Goal: Task Accomplishment & Management: Manage account settings

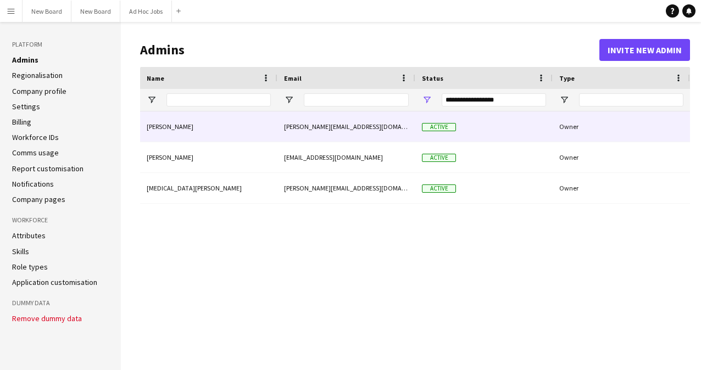
click at [345, 125] on div "Active" at bounding box center [483, 127] width 137 height 30
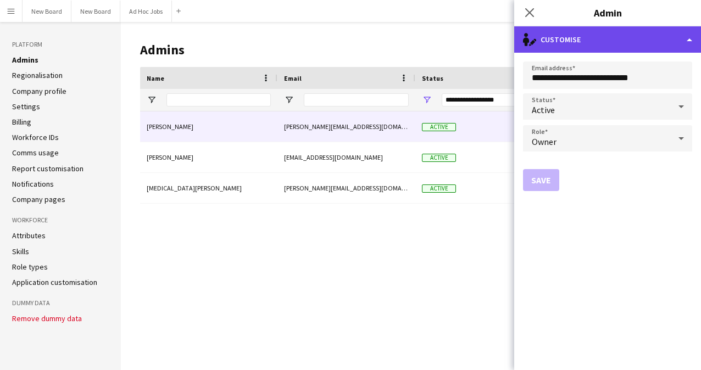
click at [345, 38] on icon "single-neutral-actions-edit-1" at bounding box center [529, 39] width 13 height 13
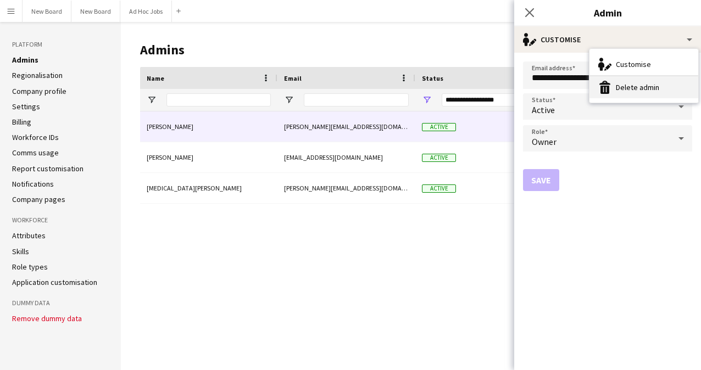
click at [345, 83] on button "Delete admin Delete admin" at bounding box center [643, 87] width 109 height 22
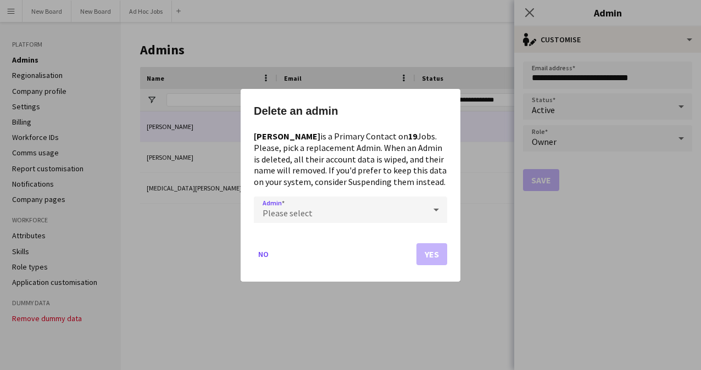
click at [345, 253] on mat-dialog-actions "No Yes" at bounding box center [350, 258] width 193 height 47
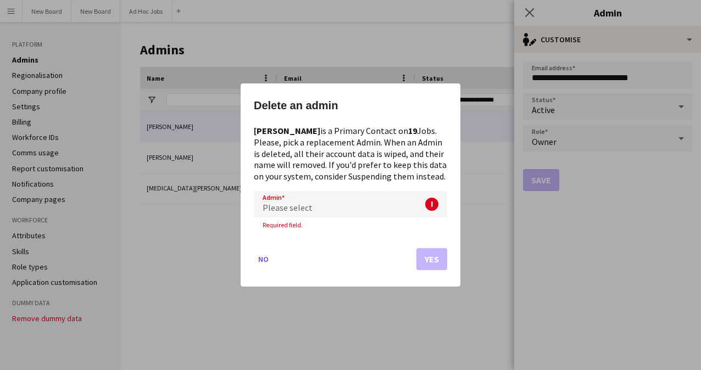
click at [345, 203] on div "Please select" at bounding box center [339, 204] width 171 height 26
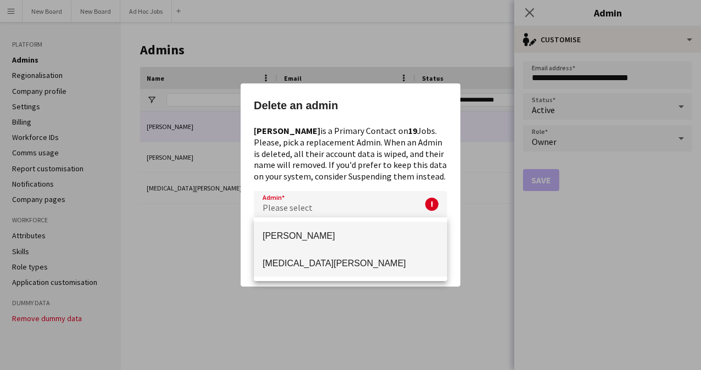
click at [345, 261] on span "[MEDICAL_DATA][PERSON_NAME]" at bounding box center [351, 263] width 176 height 10
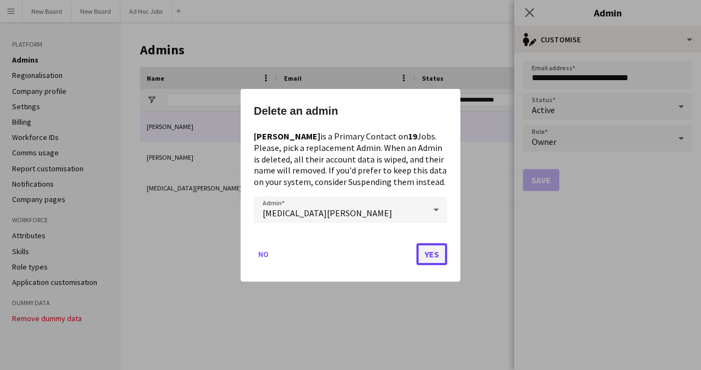
click at [345, 257] on button "Yes" at bounding box center [431, 254] width 31 height 22
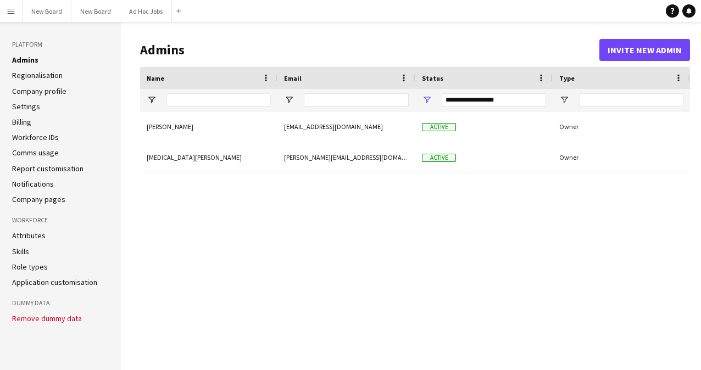
click at [51, 319] on button "Remove dummy data" at bounding box center [47, 318] width 70 height 9
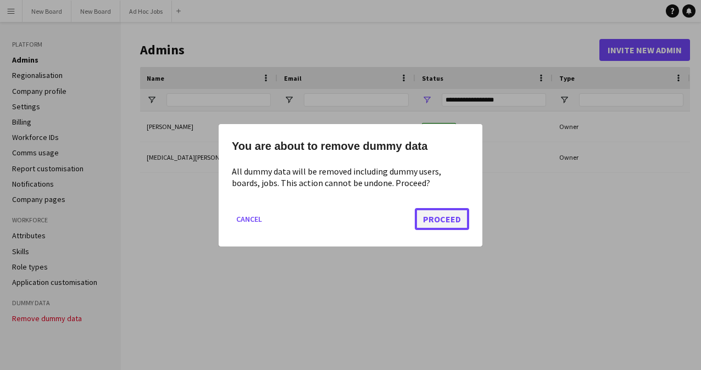
click at [345, 216] on button "Proceed" at bounding box center [442, 219] width 54 height 22
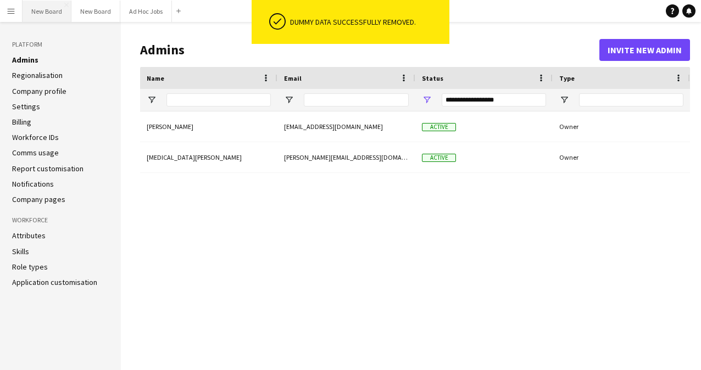
click at [41, 4] on button "New Board Close" at bounding box center [47, 11] width 49 height 21
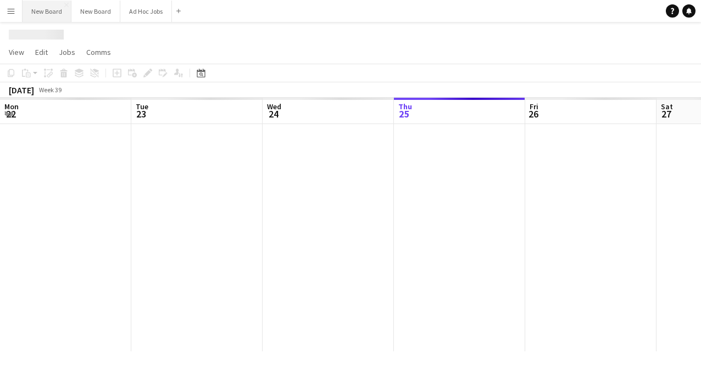
scroll to position [0, 263]
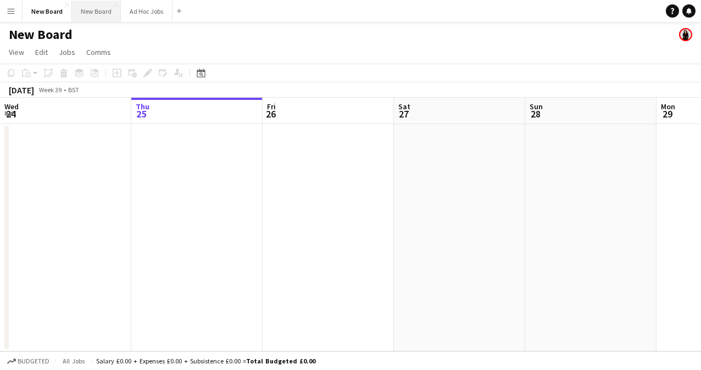
click at [101, 11] on button "New Board Close" at bounding box center [96, 11] width 49 height 21
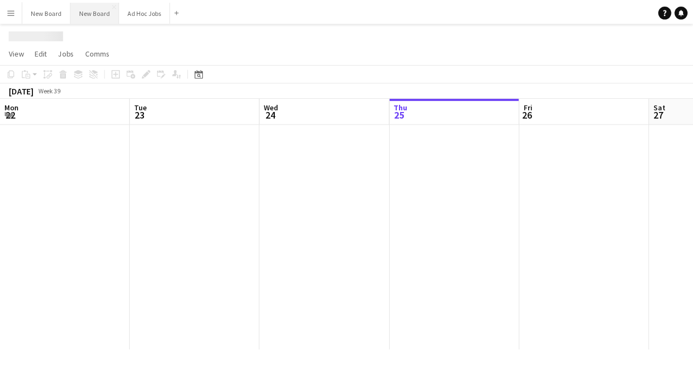
scroll to position [0, 263]
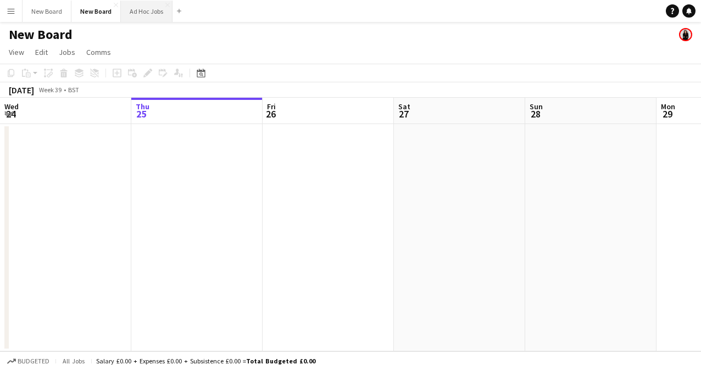
click at [132, 16] on button "Ad Hoc Jobs Close" at bounding box center [147, 11] width 52 height 21
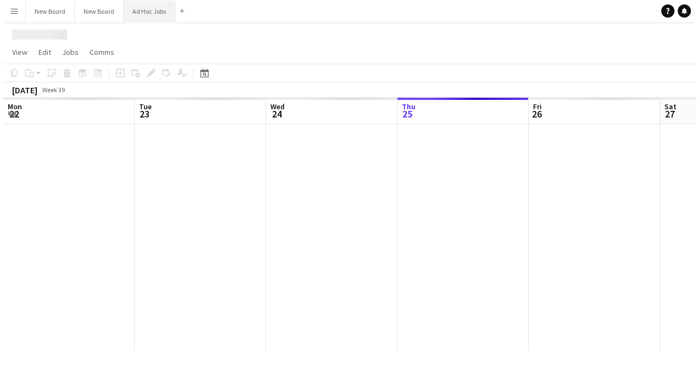
scroll to position [0, 263]
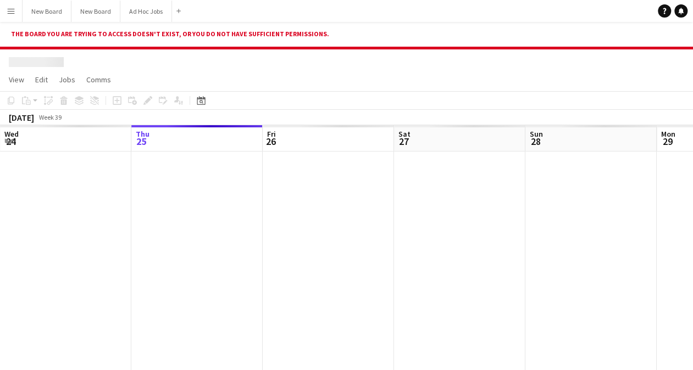
click at [4, 13] on button "Menu" at bounding box center [11, 11] width 22 height 22
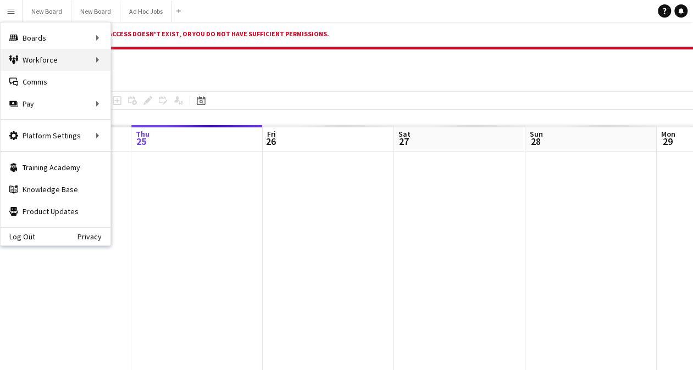
click at [63, 56] on div "Workforce Workforce" at bounding box center [56, 60] width 110 height 22
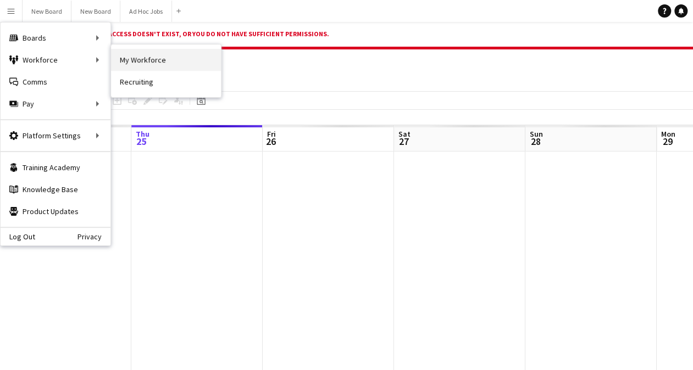
click at [140, 66] on link "My Workforce" at bounding box center [166, 60] width 110 height 22
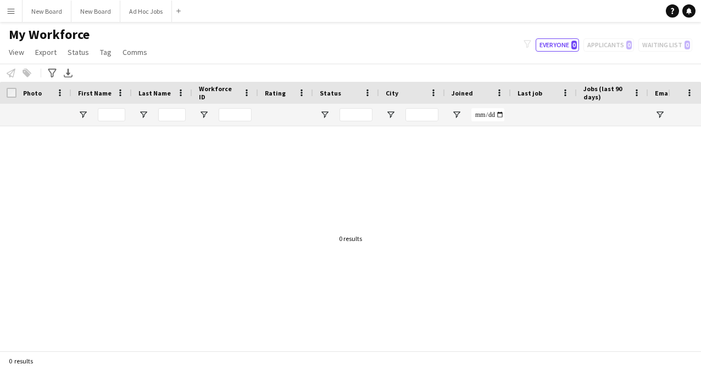
click at [2, 14] on button "Menu" at bounding box center [11, 11] width 22 height 22
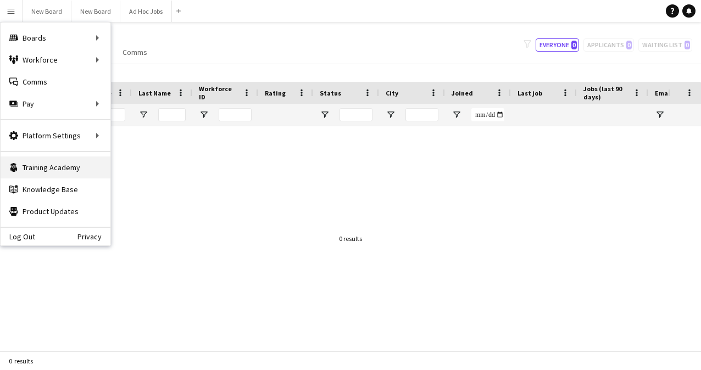
click at [66, 171] on link "Training Academy Training Academy" at bounding box center [56, 168] width 110 height 22
click at [294, 210] on div at bounding box center [333, 234] width 666 height 216
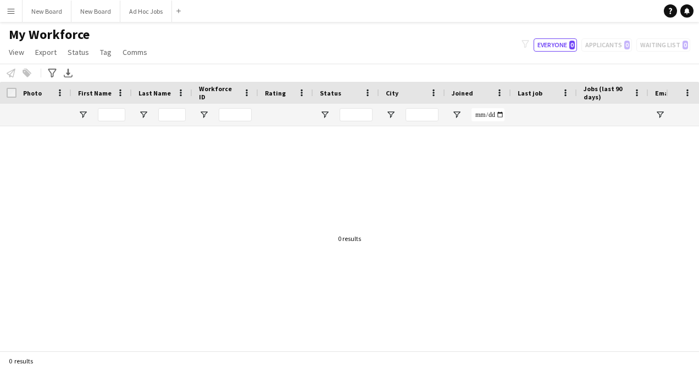
click at [345, 188] on div at bounding box center [333, 234] width 666 height 216
